Goal: Task Accomplishment & Management: Understand process/instructions

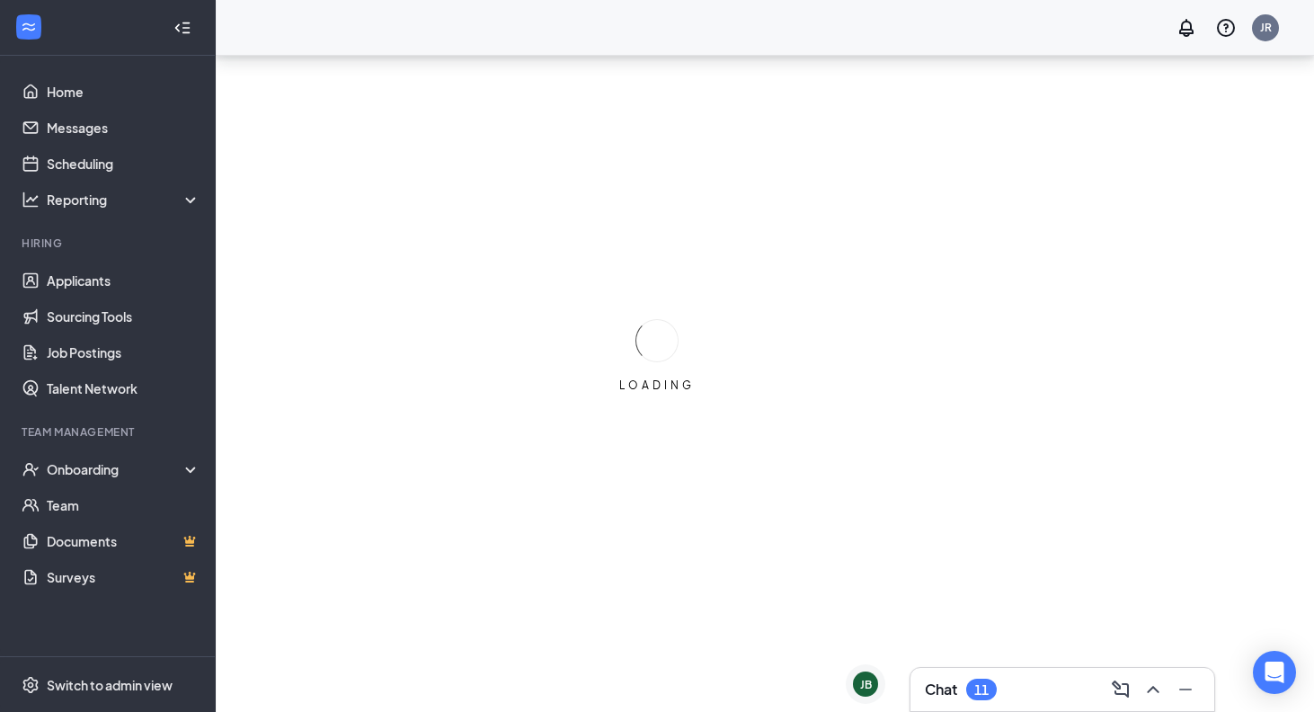
scroll to position [56, 0]
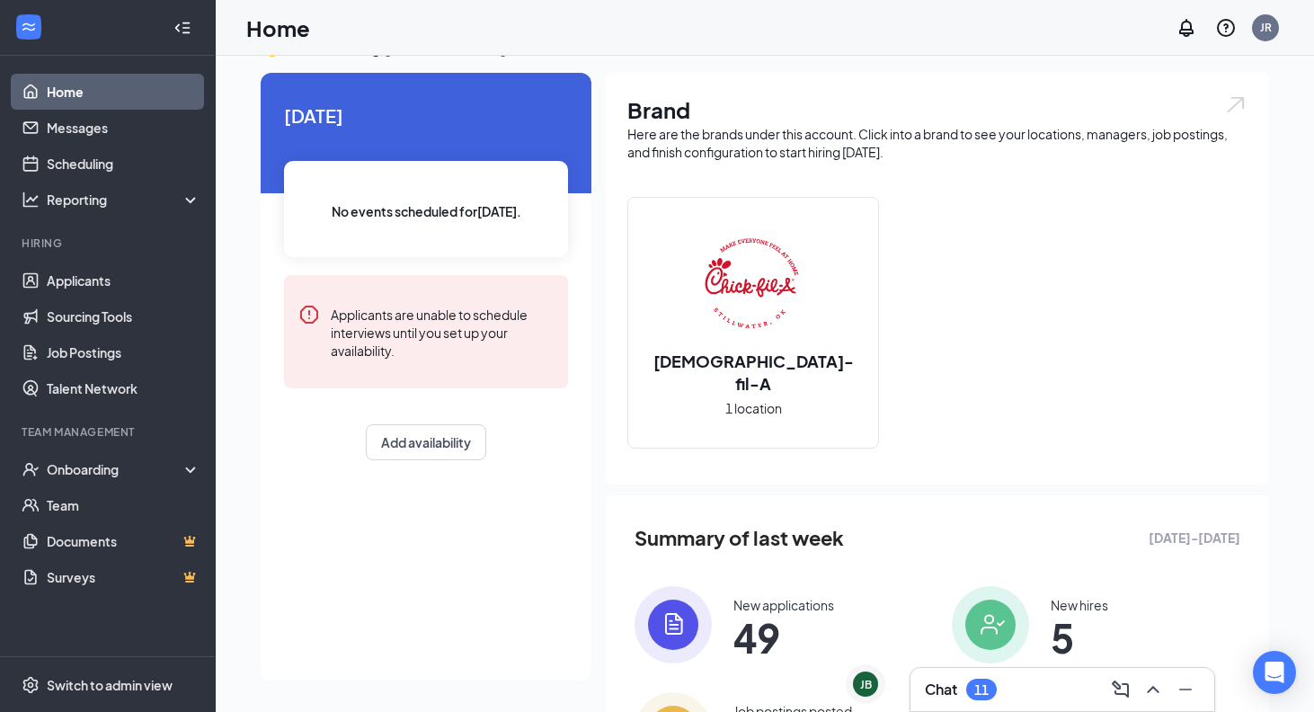
scroll to position [38, 0]
click at [1144, 686] on icon "ChevronUp" at bounding box center [1153, 689] width 22 height 22
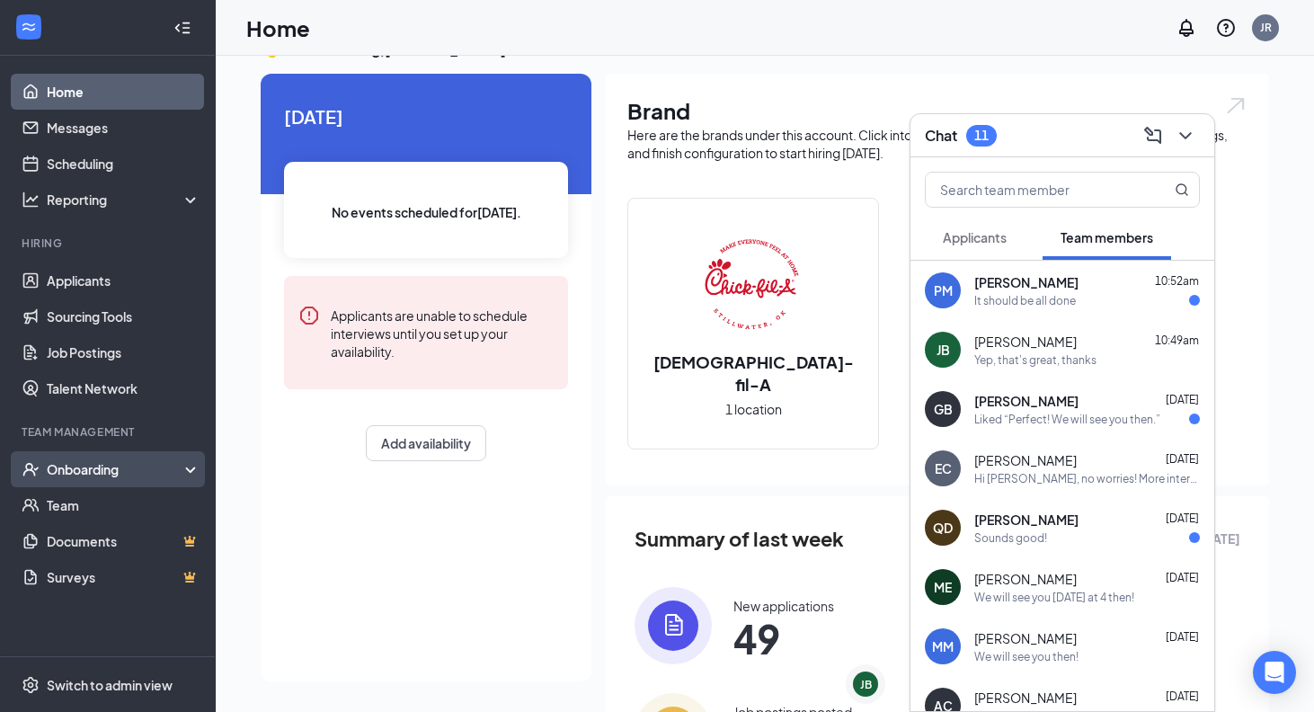
click at [140, 473] on div "Onboarding" at bounding box center [116, 469] width 138 height 18
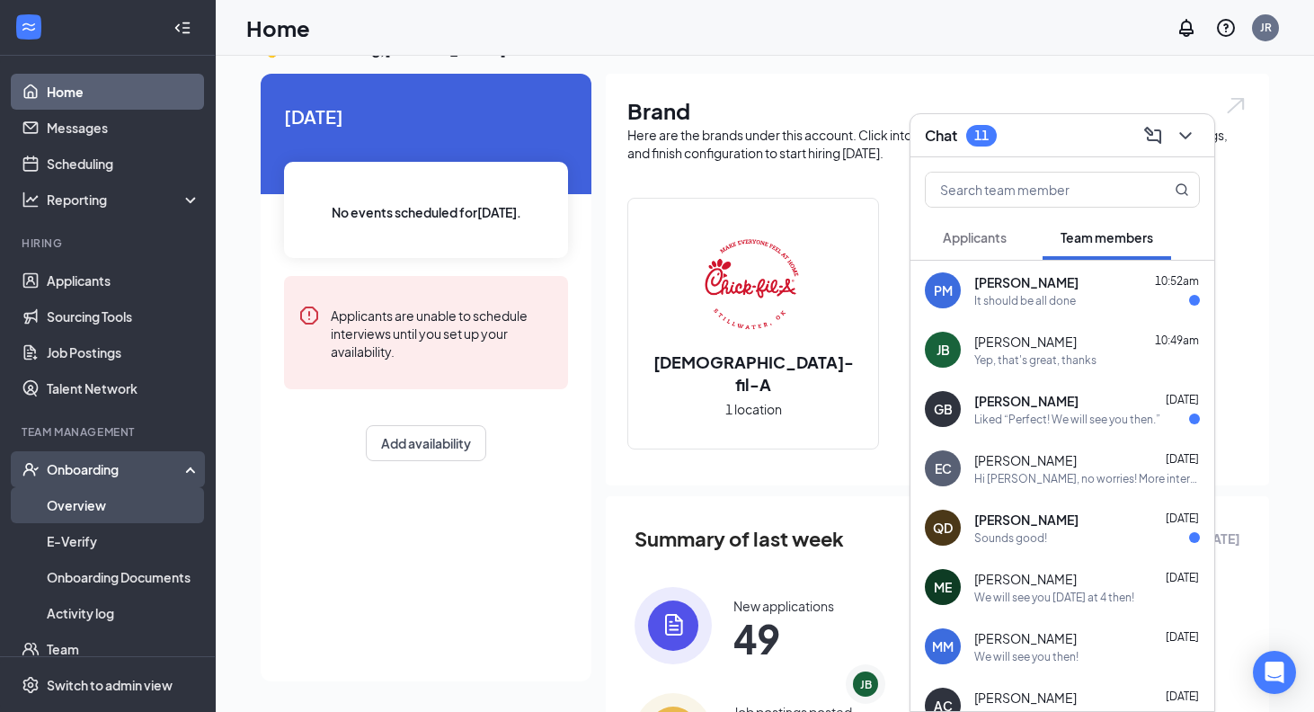
click at [133, 497] on link "Overview" at bounding box center [124, 505] width 154 height 36
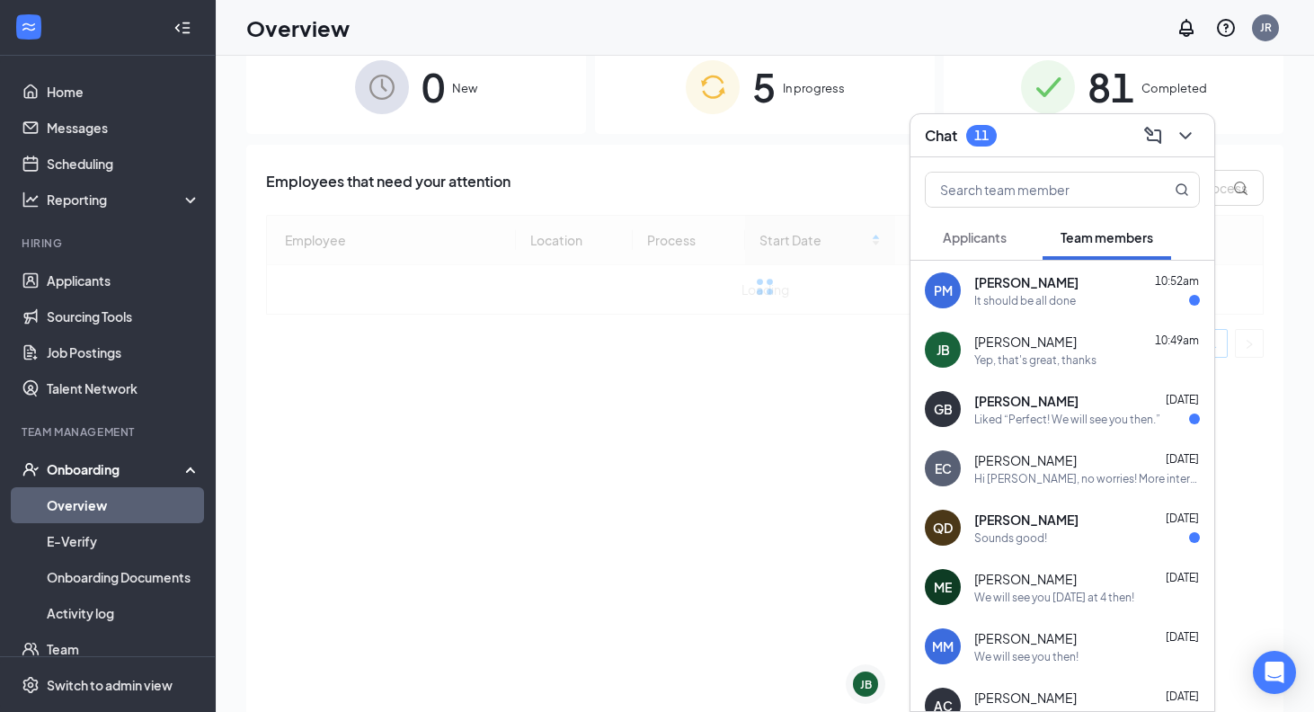
click at [721, 107] on img at bounding box center [713, 87] width 54 height 54
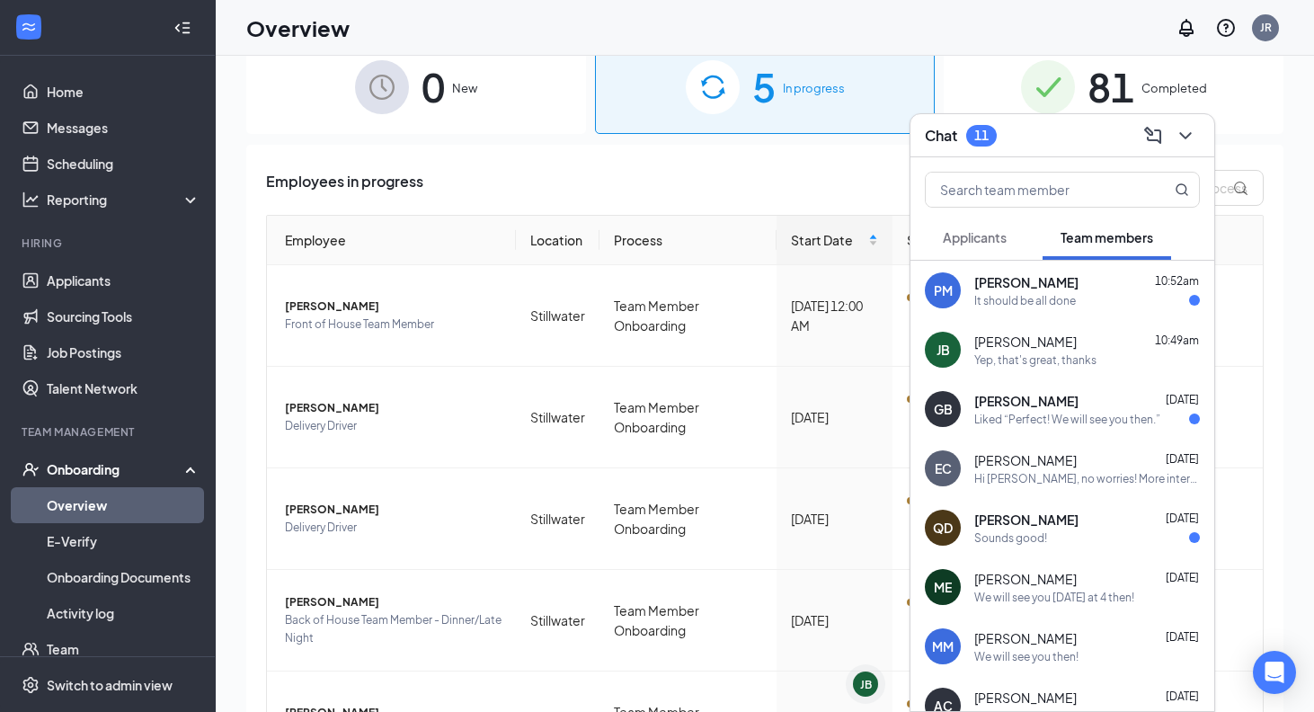
click at [617, 182] on div "Employees in progress" at bounding box center [764, 188] width 997 height 36
click at [1186, 137] on icon "ChevronDown" at bounding box center [1185, 135] width 12 height 7
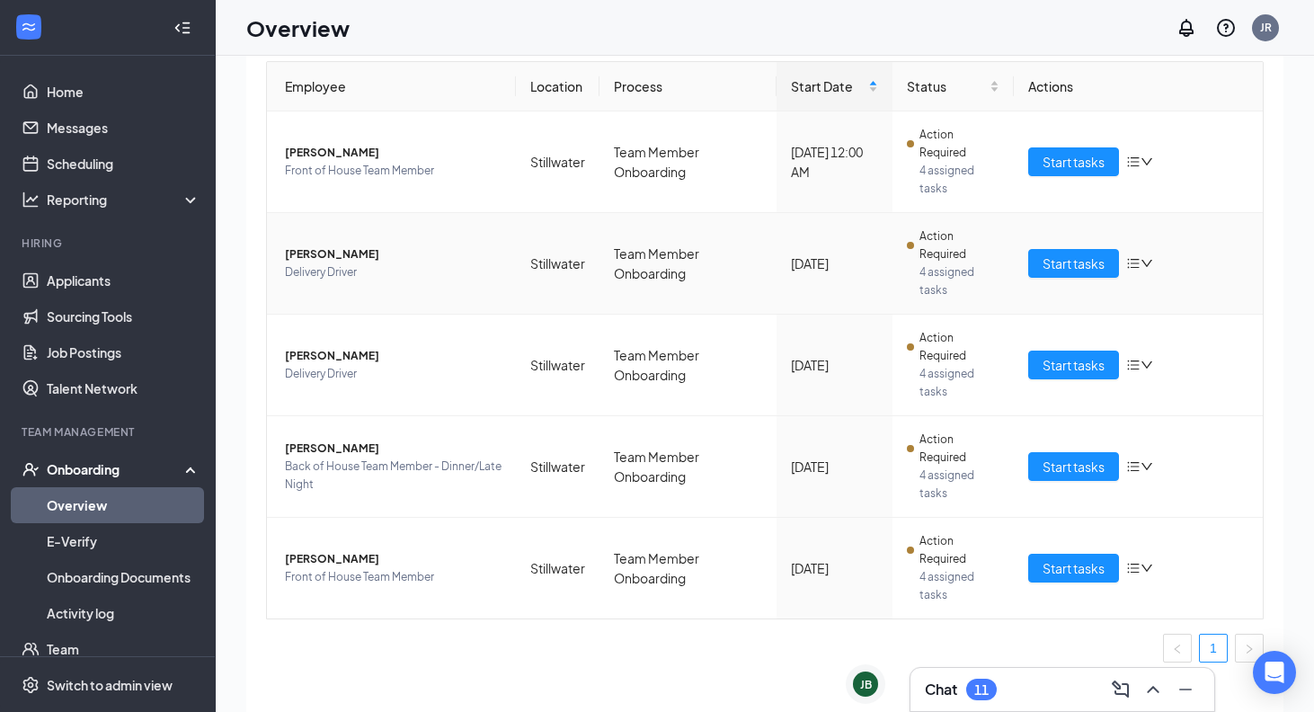
scroll to position [124, 0]
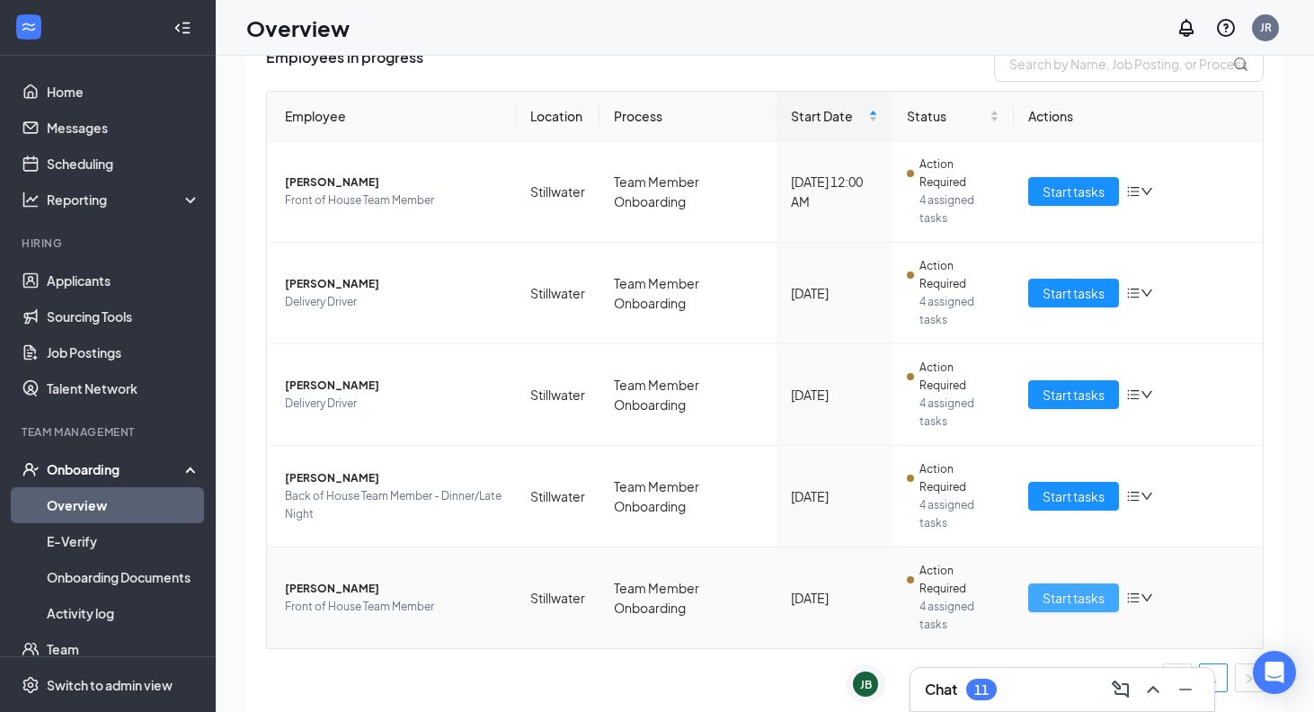
click at [1106, 598] on button "Start tasks" at bounding box center [1073, 597] width 91 height 29
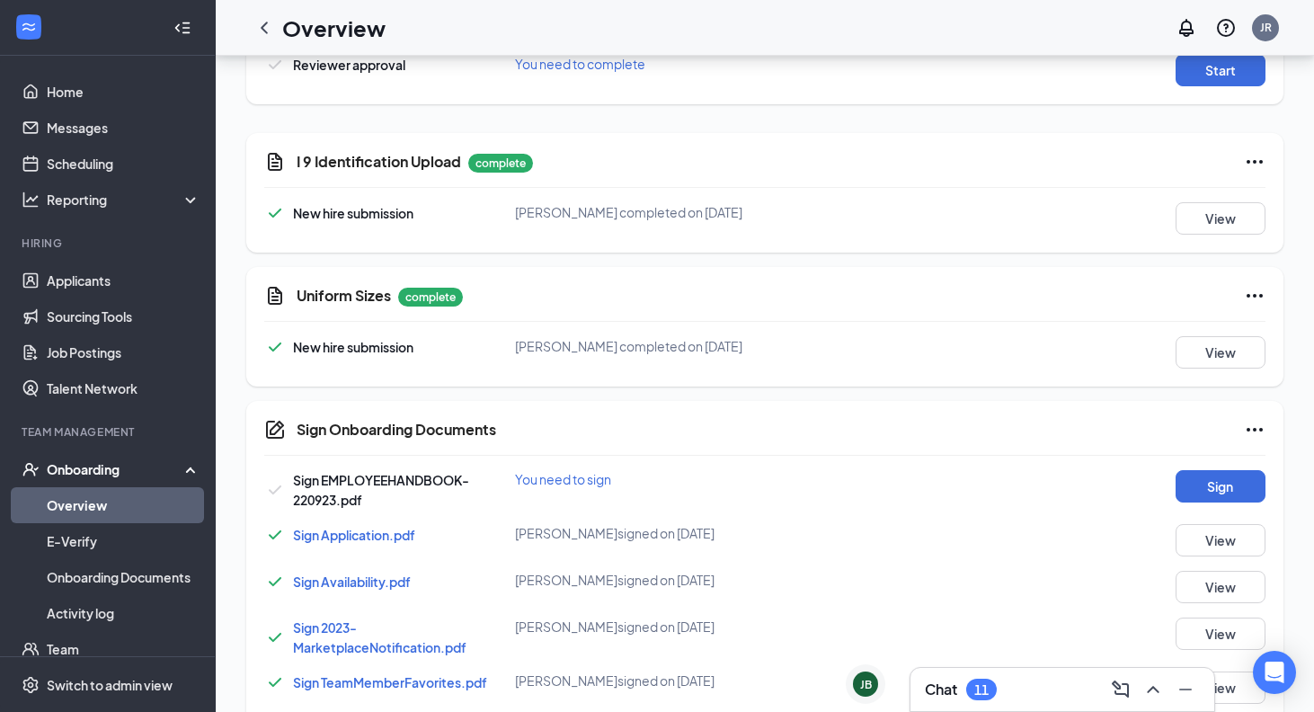
scroll to position [866, 0]
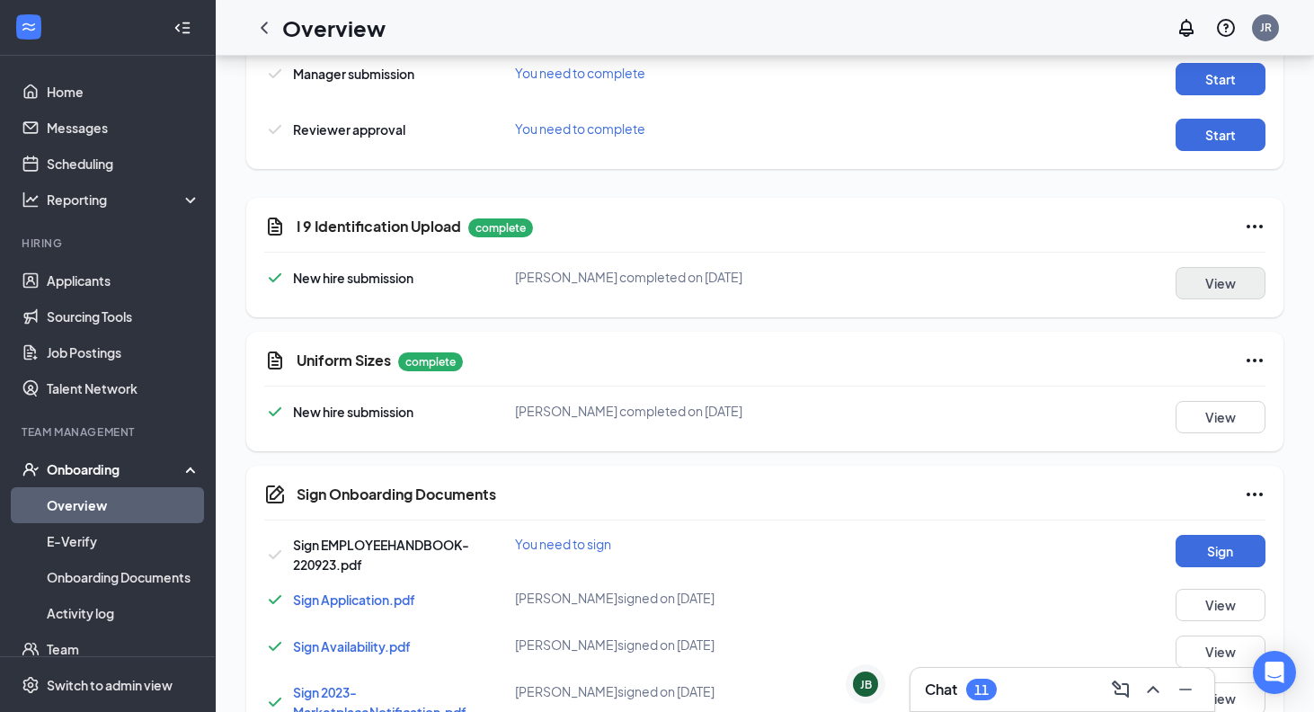
click at [1214, 274] on button "View" at bounding box center [1220, 283] width 90 height 32
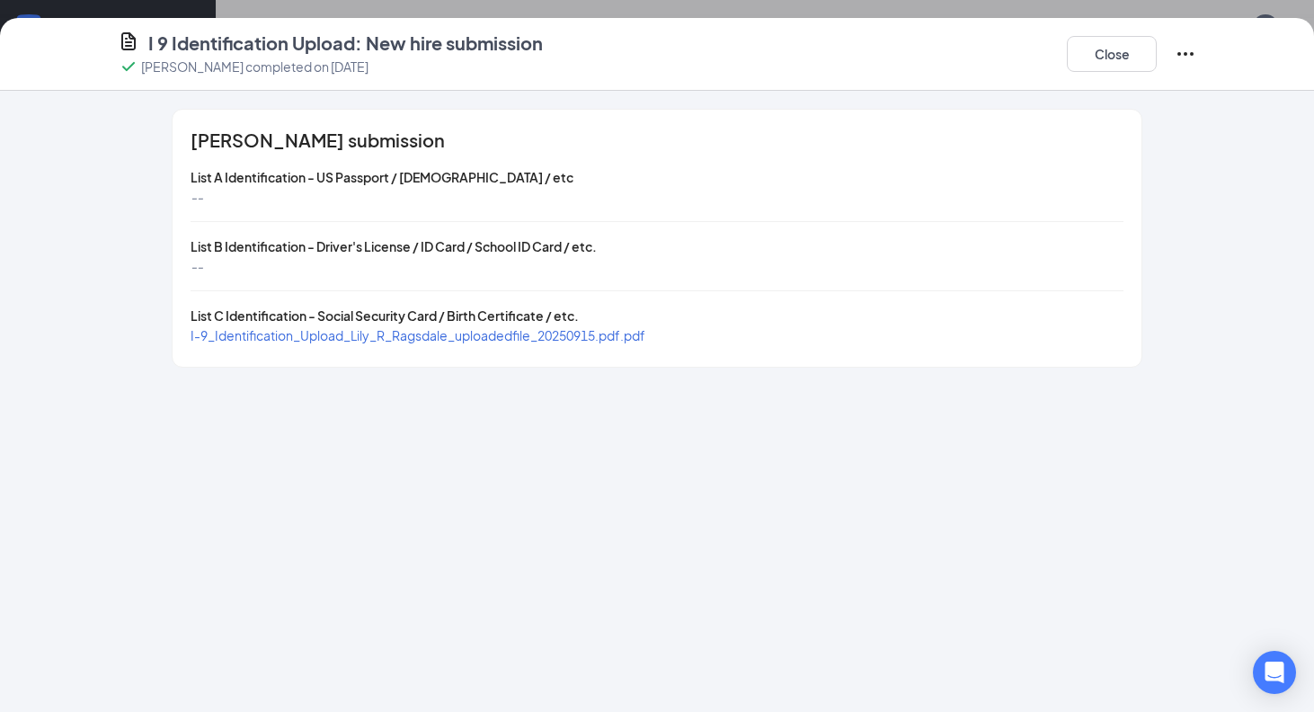
click at [501, 331] on span "I-9_Identification_Upload_Lily_R_Ragsdale_uploadedfile_20250915.pdf.pdf" at bounding box center [418, 335] width 455 height 16
click at [1135, 48] on button "Close" at bounding box center [1112, 54] width 90 height 36
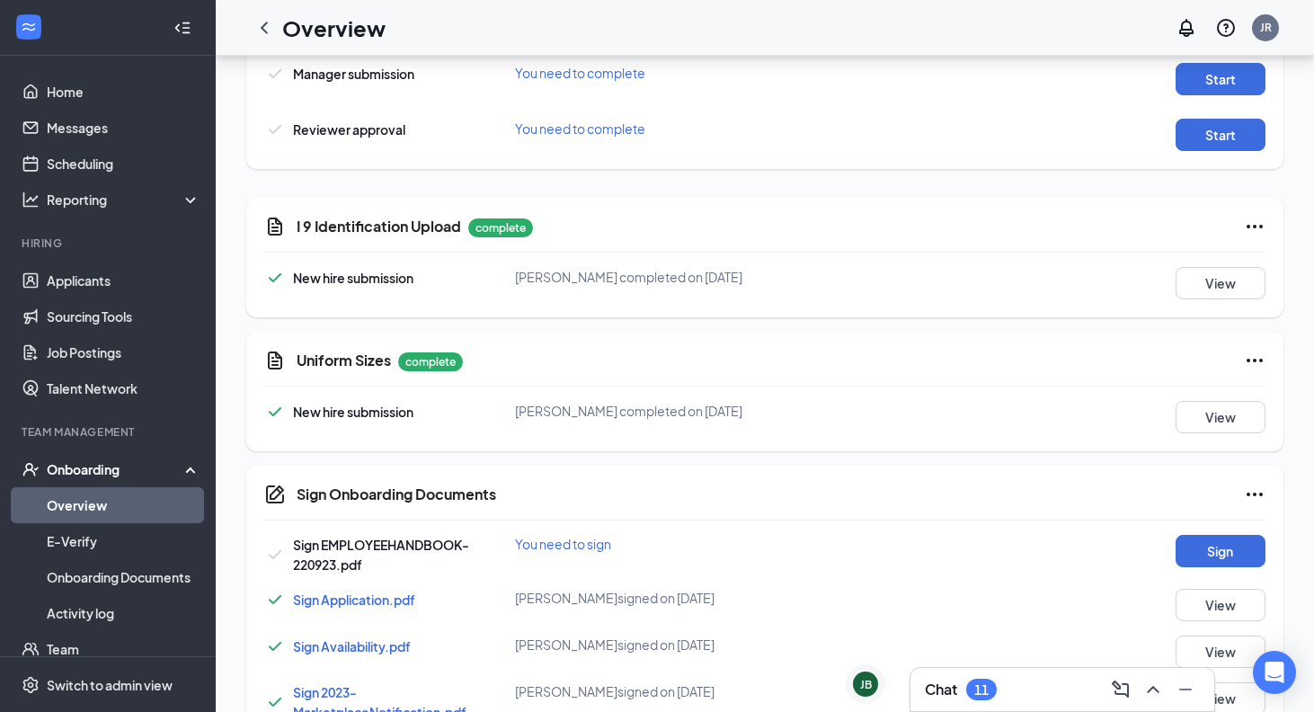
click at [138, 499] on link "Overview" at bounding box center [124, 505] width 154 height 36
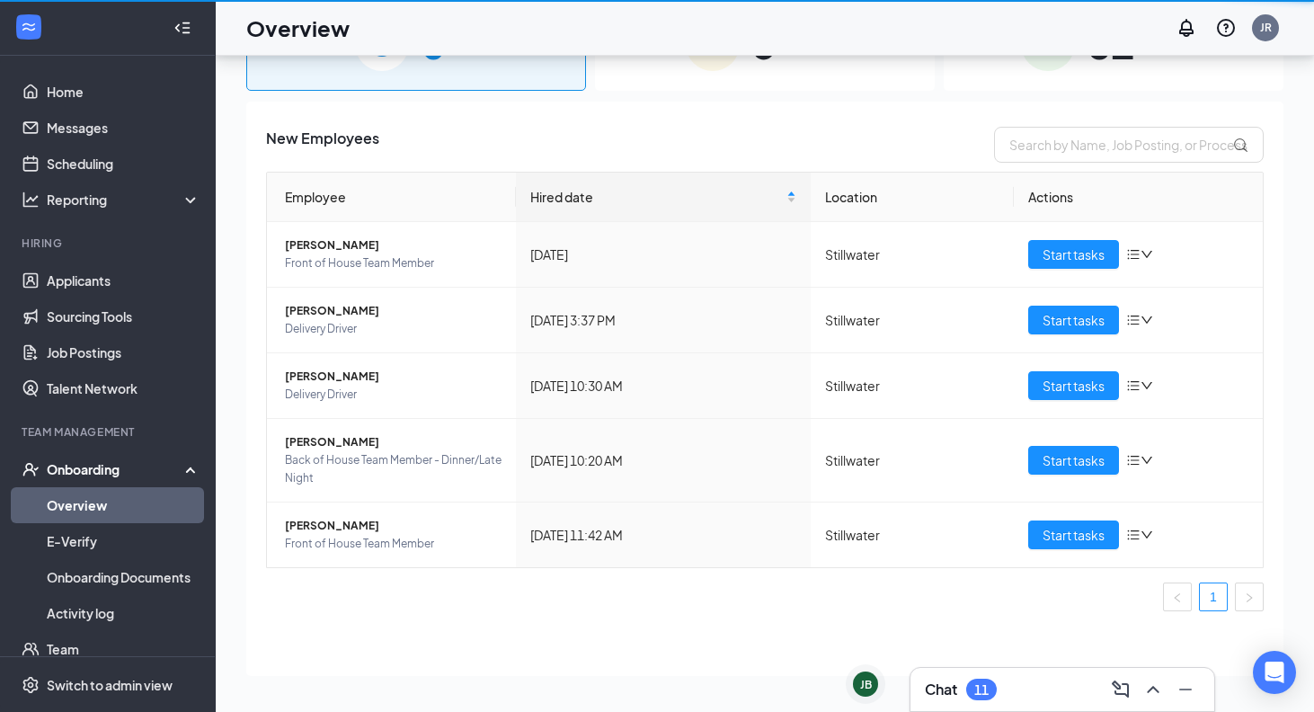
scroll to position [81, 0]
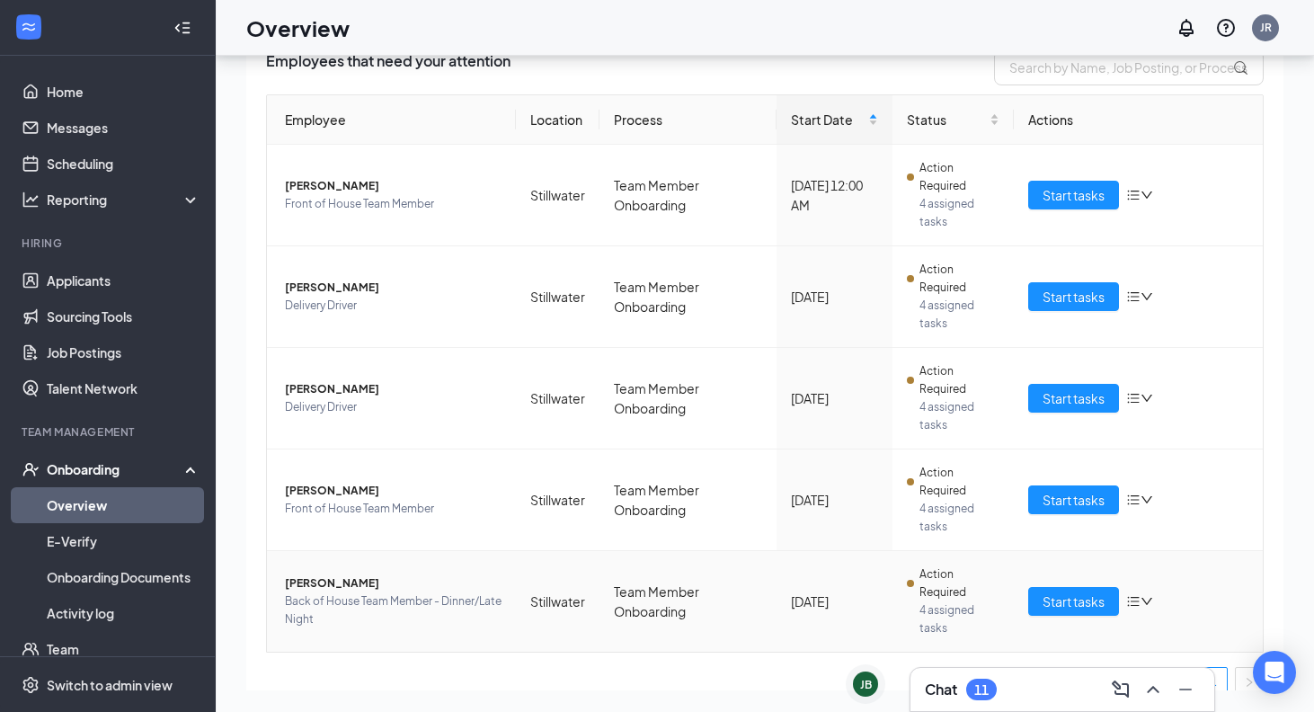
scroll to position [84, 0]
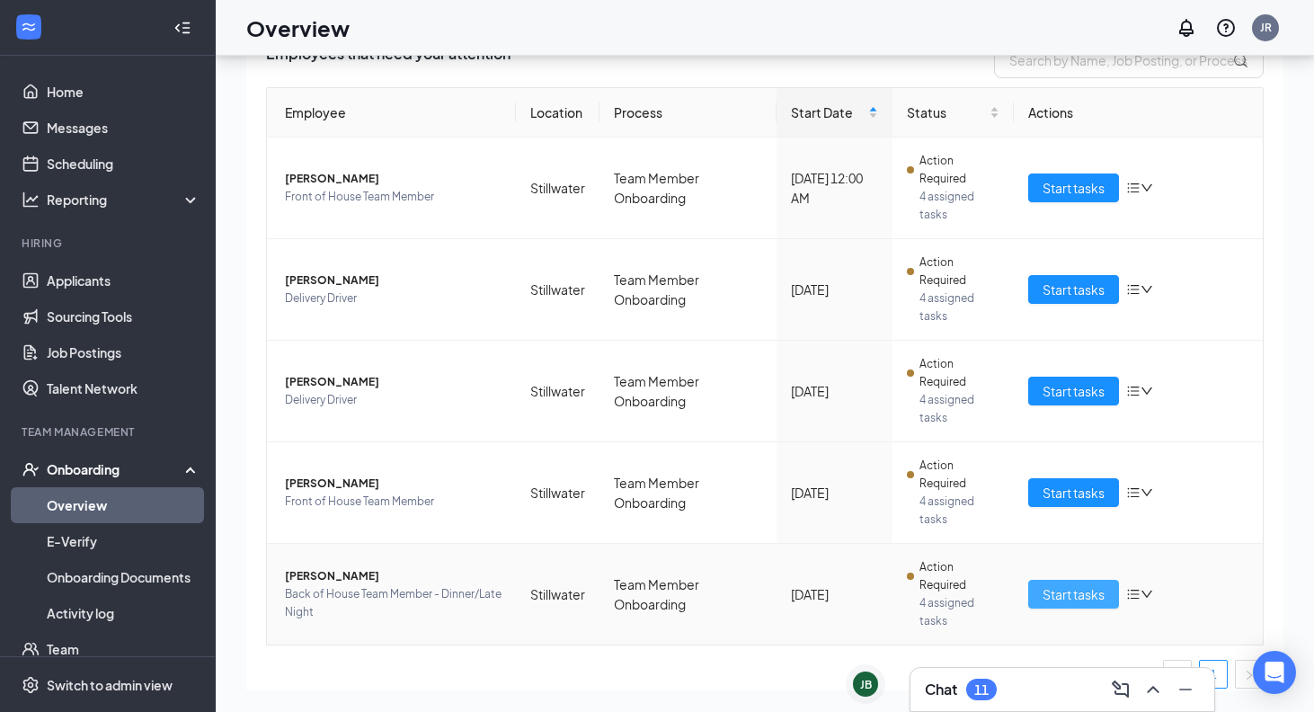
click at [1078, 590] on span "Start tasks" at bounding box center [1073, 594] width 62 height 20
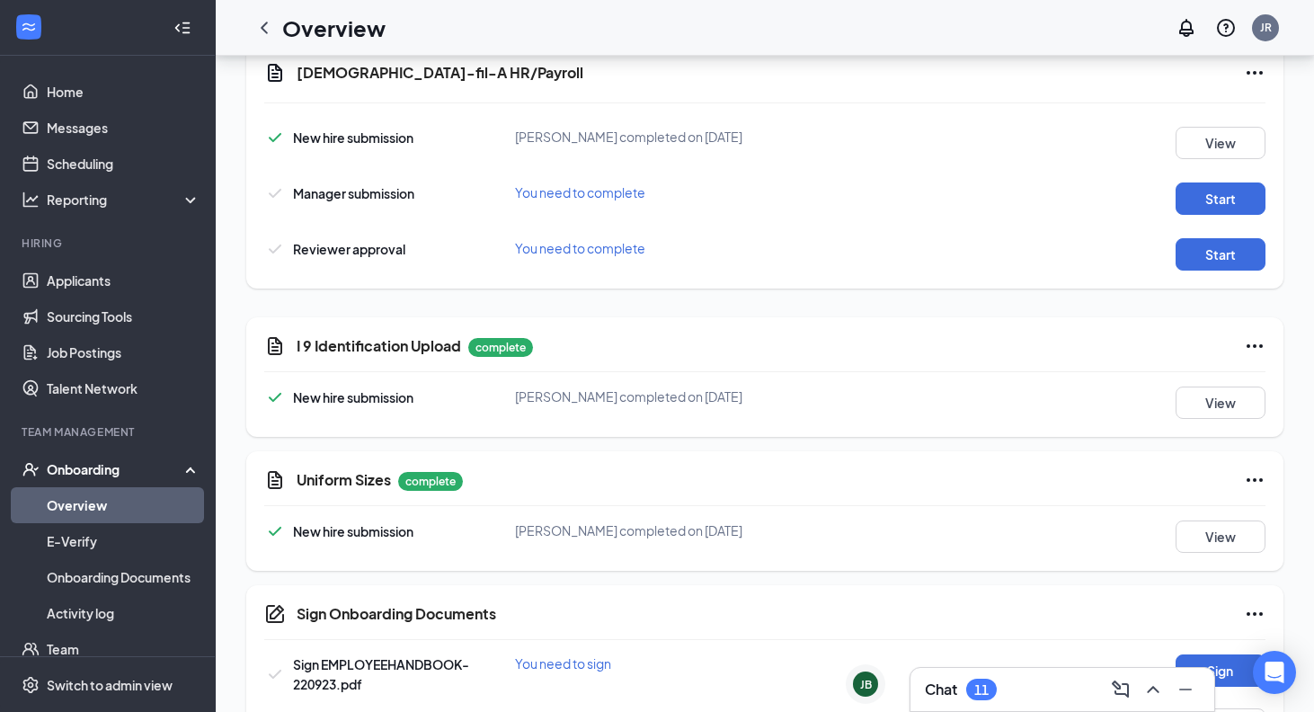
scroll to position [768, 0]
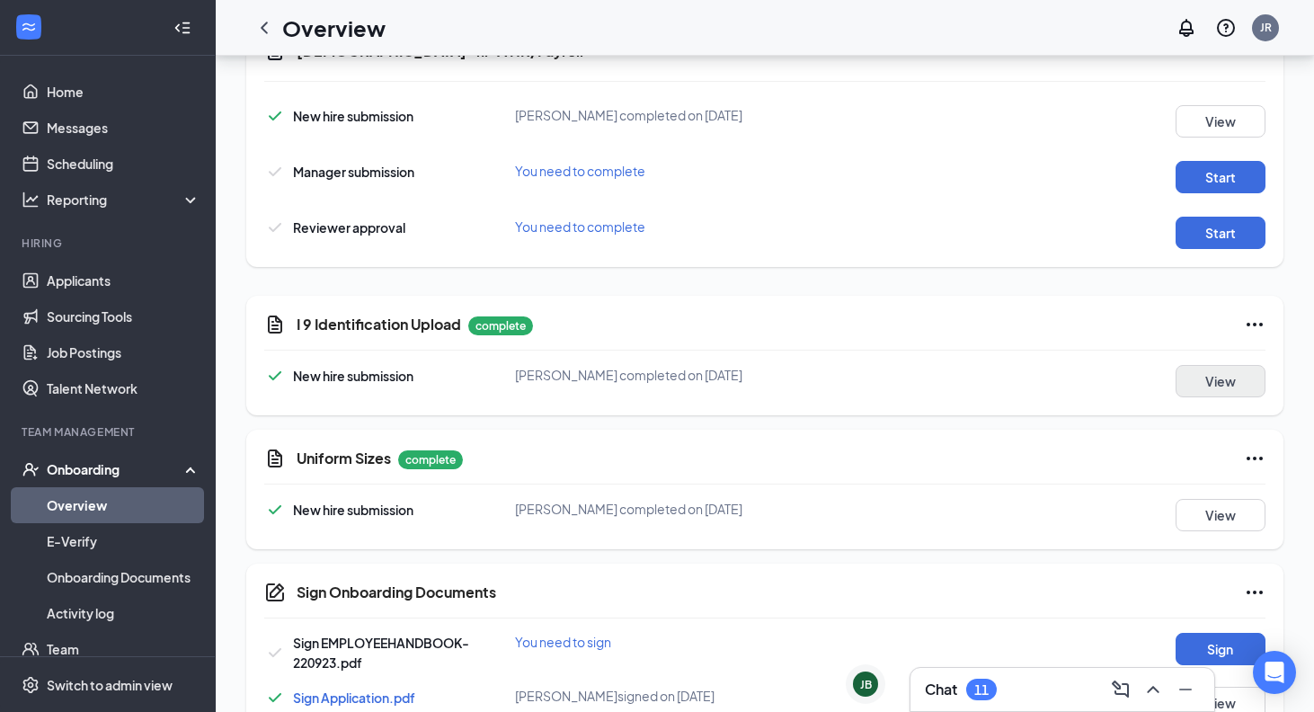
click at [1197, 377] on button "View" at bounding box center [1220, 381] width 90 height 32
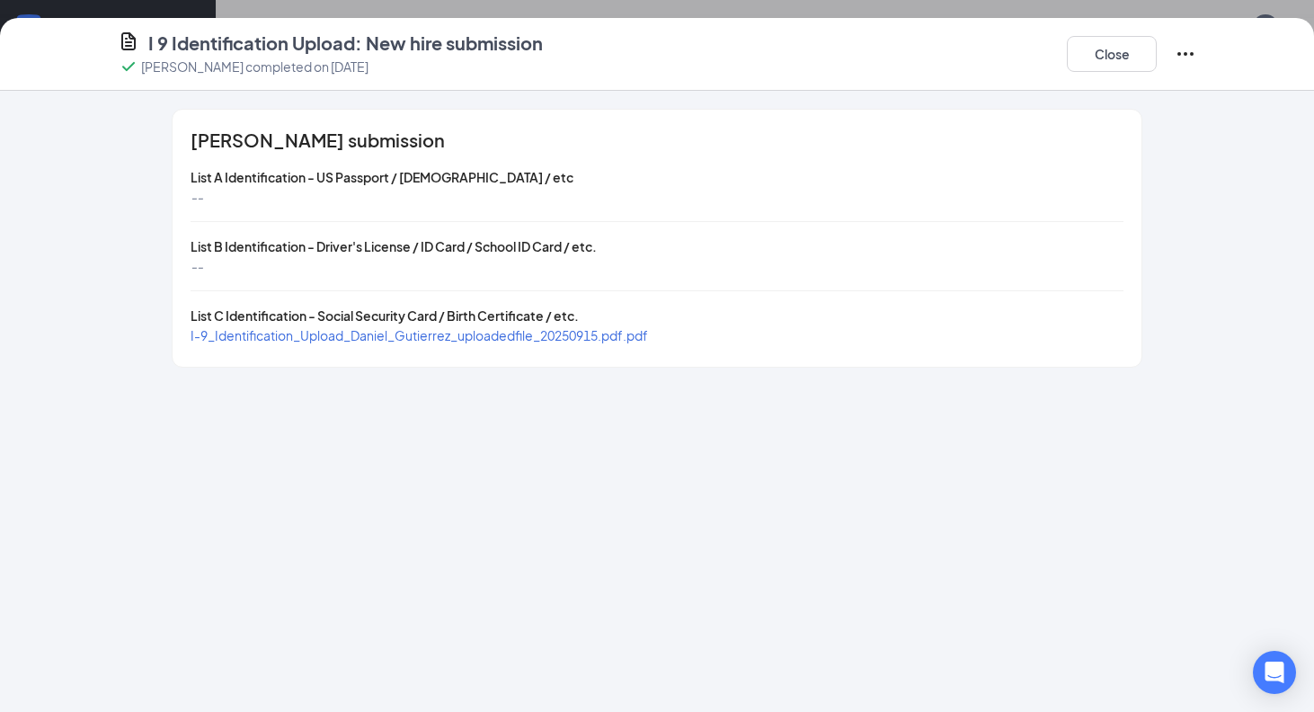
click at [625, 339] on span "I-9_Identification_Upload_Daniel_Gutierrez_uploadedfile_20250915.pdf.pdf" at bounding box center [419, 335] width 457 height 16
